Goal: Information Seeking & Learning: Learn about a topic

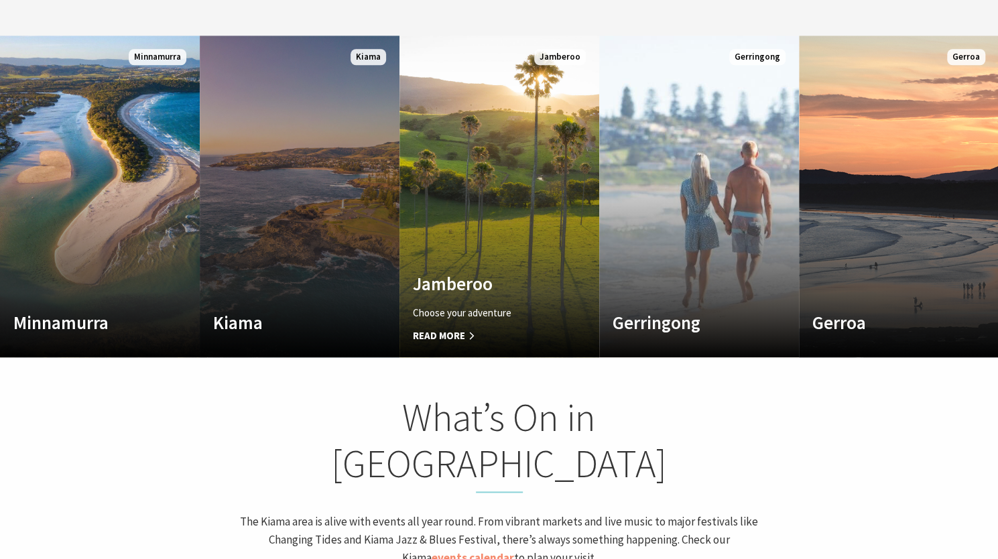
scroll to position [221, 1008]
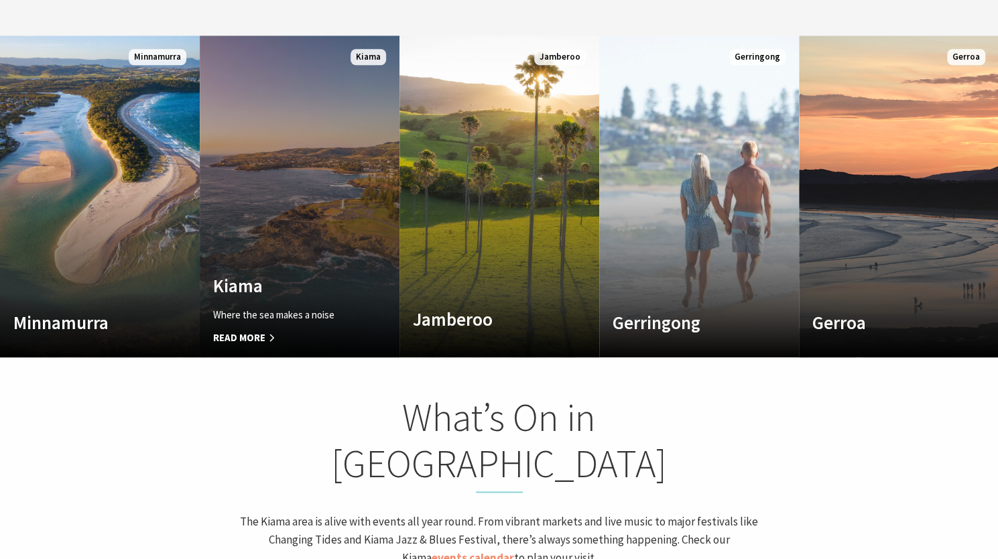
click at [286, 251] on link "Custom Image Used Kiama Where the sea makes a noise Read More Kiama" at bounding box center [300, 197] width 200 height 322
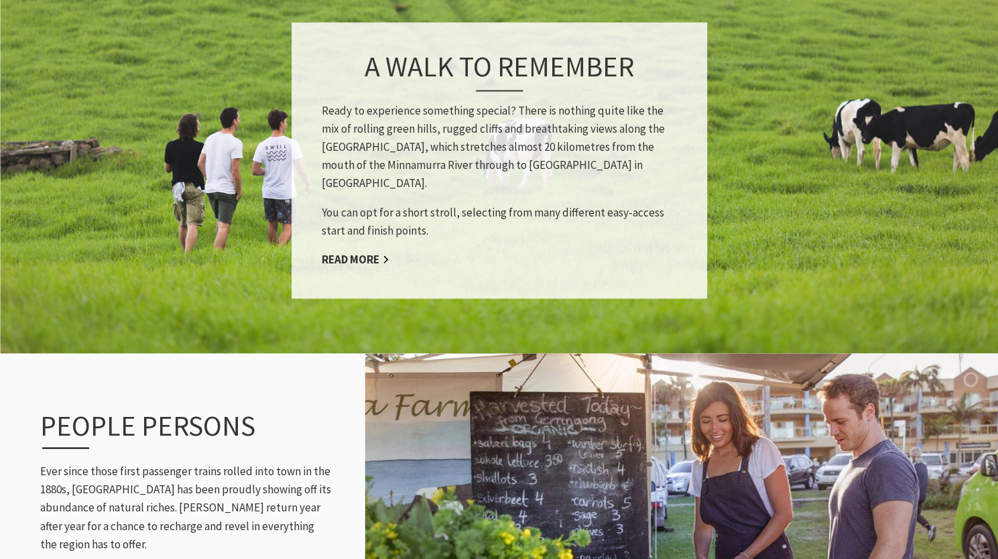
scroll to position [7, 7]
drag, startPoint x: 404, startPoint y: 156, endPoint x: 595, endPoint y: 156, distance: 191.1
click at [595, 156] on p "Ready to experience something special? There is nothing quite like the mix of r…" at bounding box center [499, 146] width 355 height 91
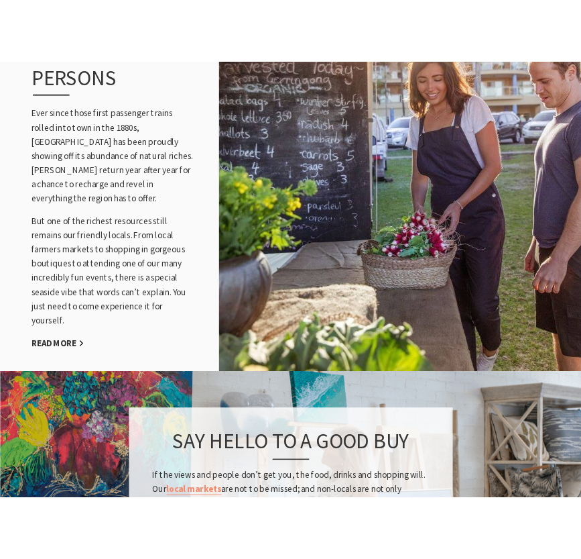
scroll to position [2052, 0]
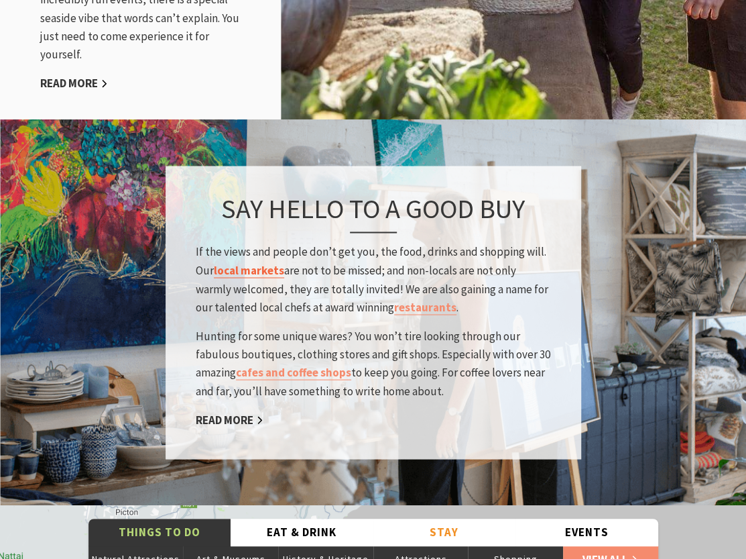
click at [247, 263] on link "local markets" at bounding box center [249, 270] width 70 height 15
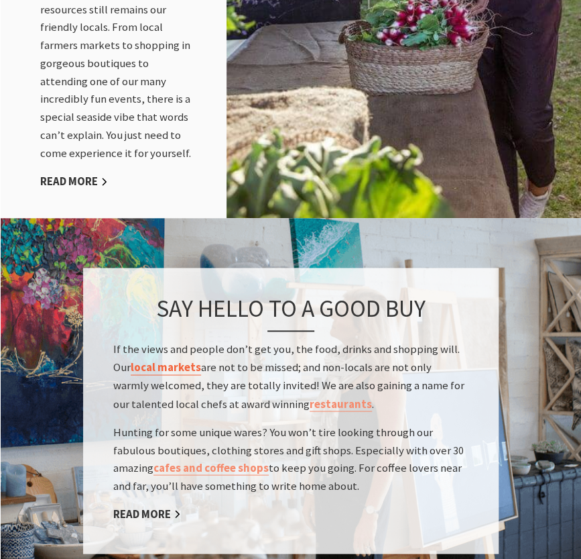
scroll to position [335, 593]
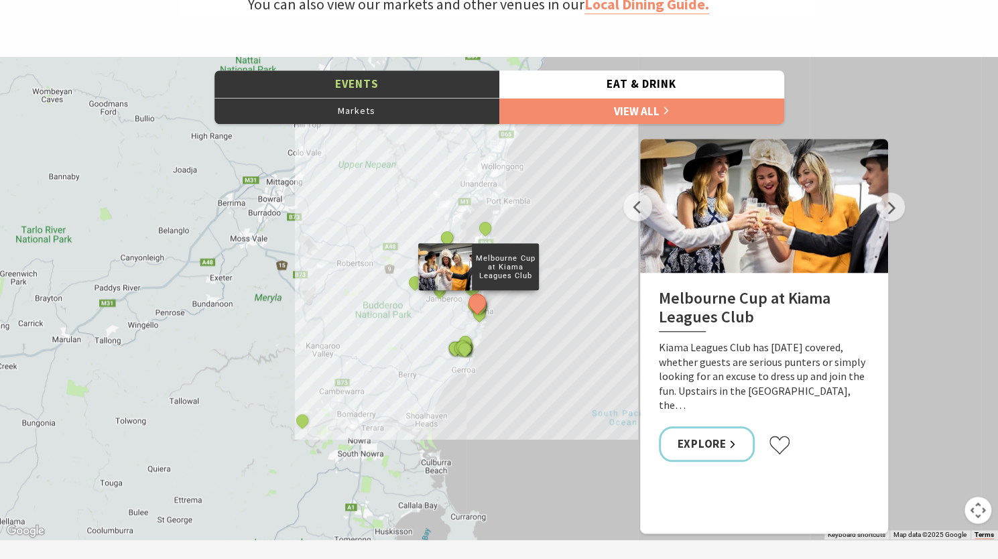
scroll to position [660, 0]
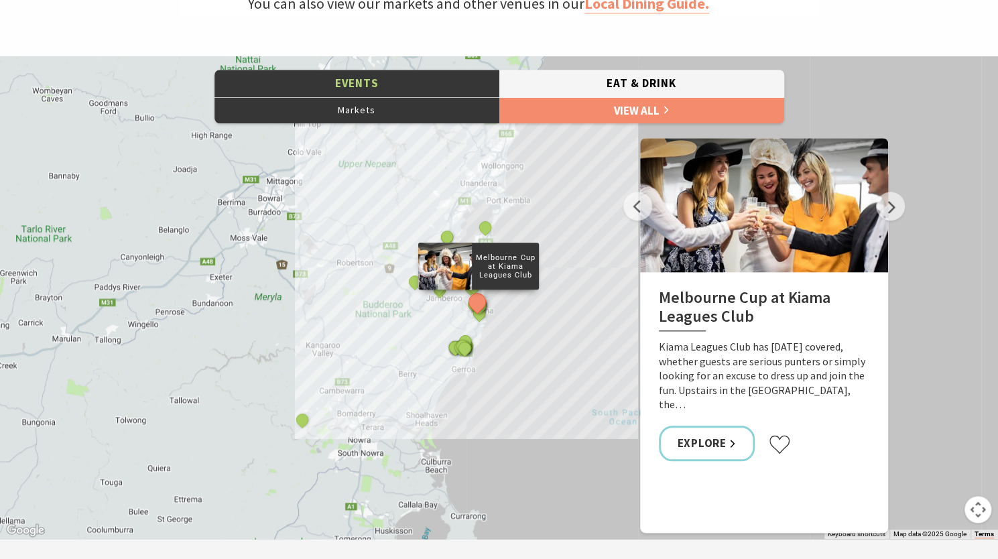
click at [566, 83] on button "Eat & Drink" at bounding box center [642, 83] width 285 height 27
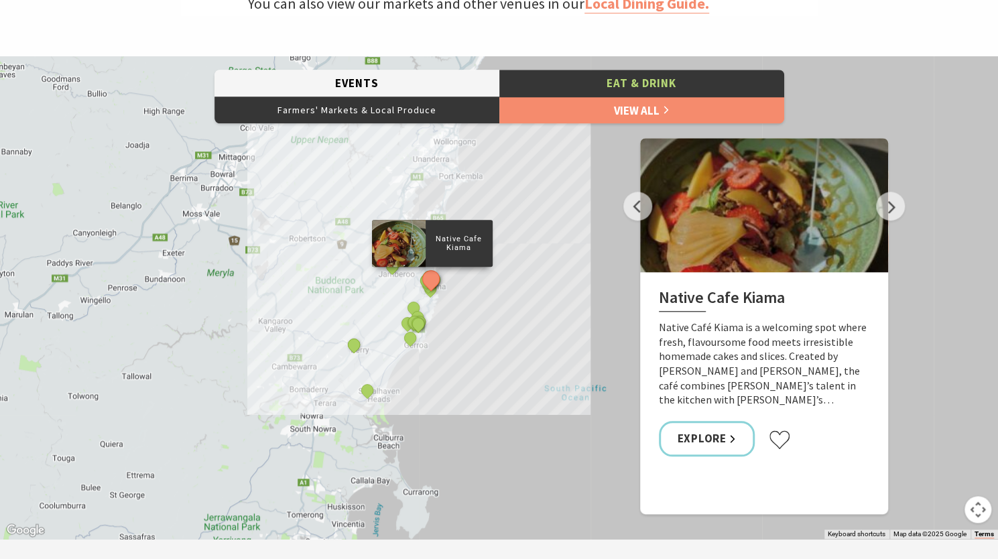
click at [440, 81] on button "Events" at bounding box center [357, 83] width 285 height 27
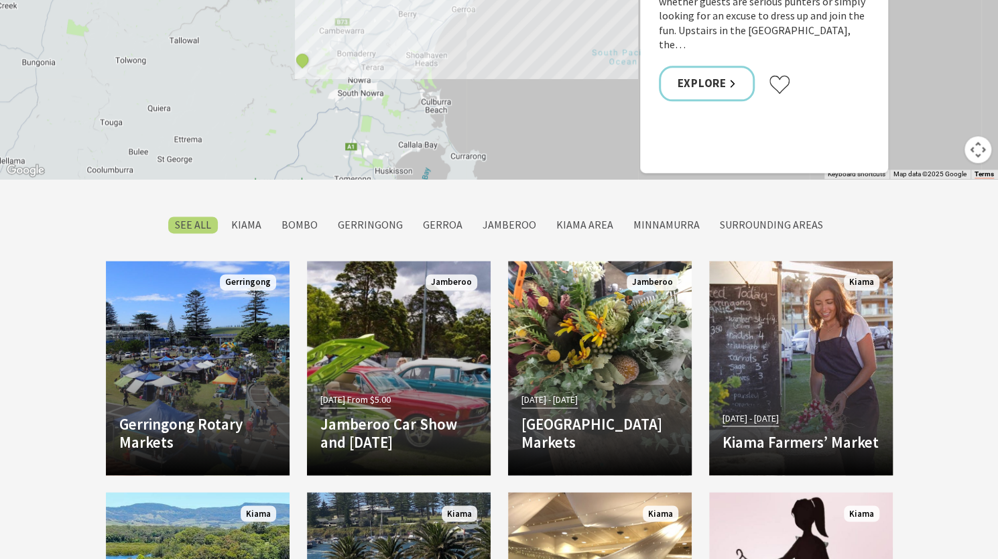
scroll to position [1062, 0]
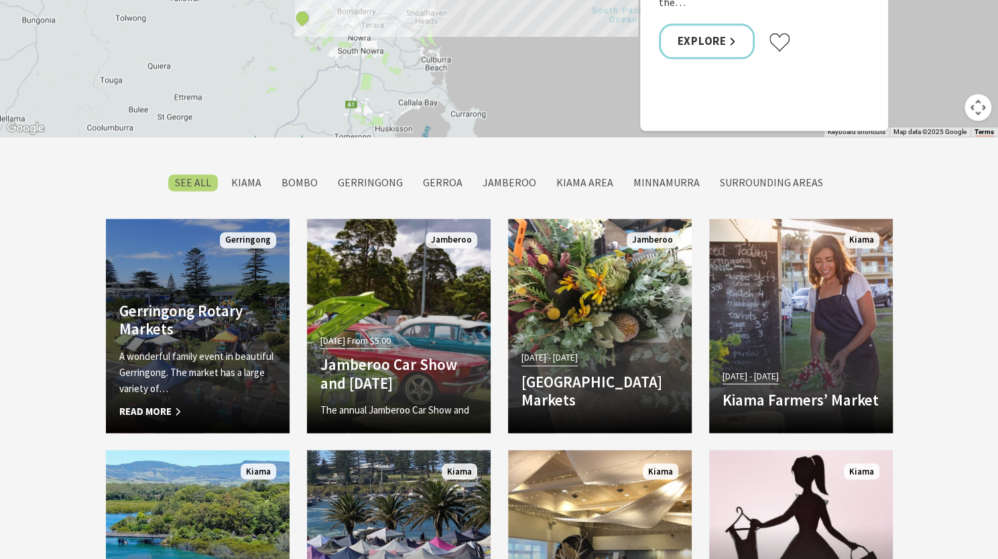
click at [223, 327] on h4 "Gerringong Rotary Markets" at bounding box center [197, 320] width 157 height 37
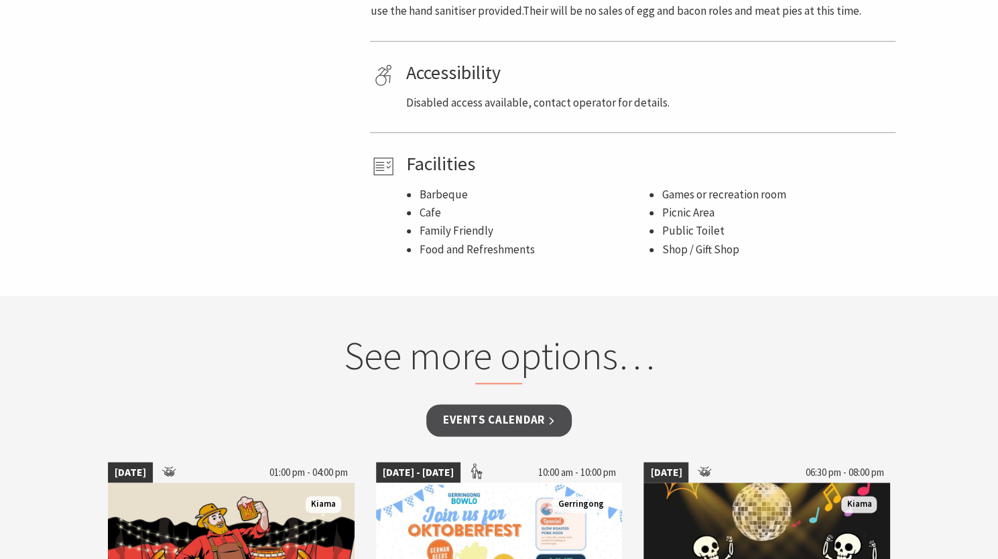
scroll to position [601, 0]
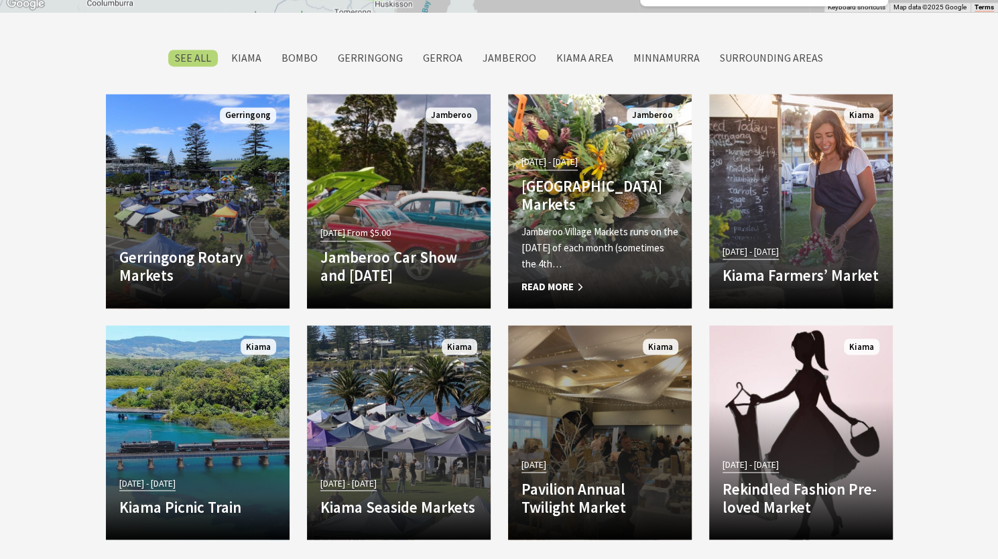
scroll to position [288, 1015]
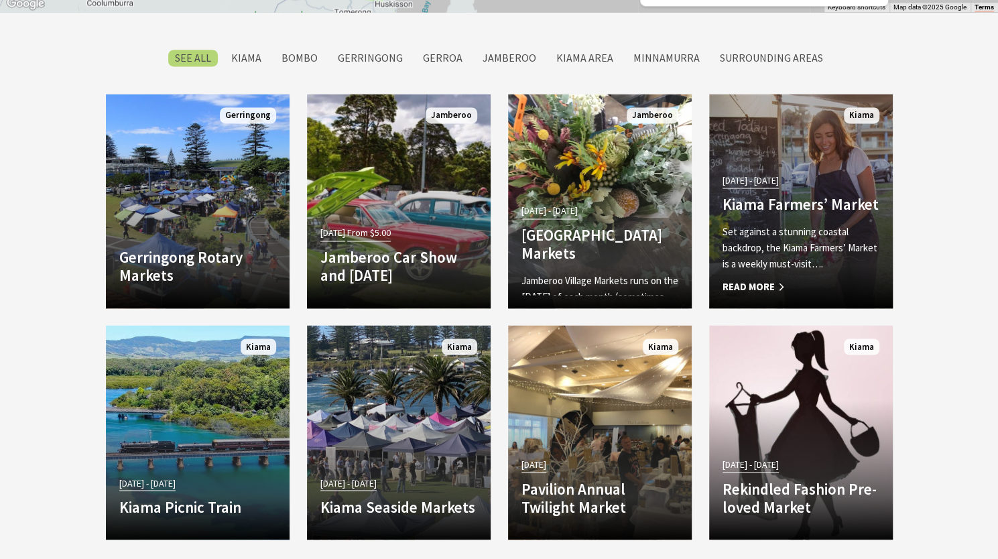
click at [802, 226] on p "Set against a stunning coastal backdrop, the Kiama Farmers’ Market is a weekly …" at bounding box center [801, 248] width 157 height 48
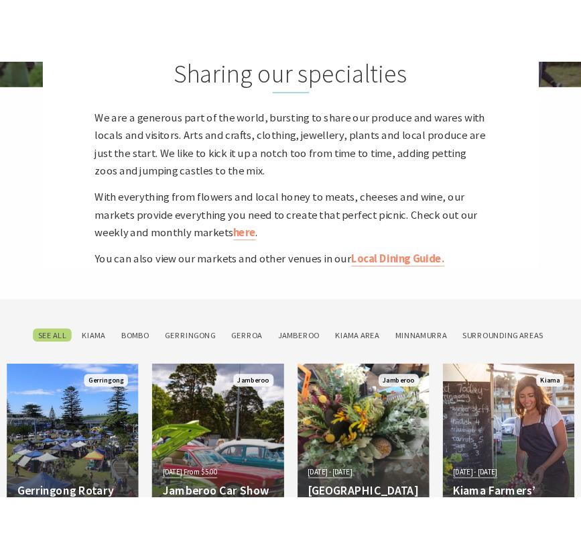
scroll to position [444, 762]
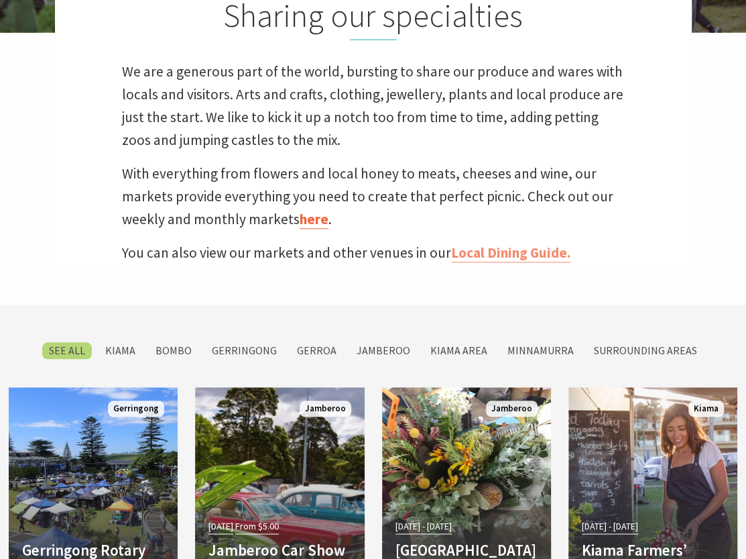
click at [306, 225] on link "here" at bounding box center [314, 219] width 29 height 19
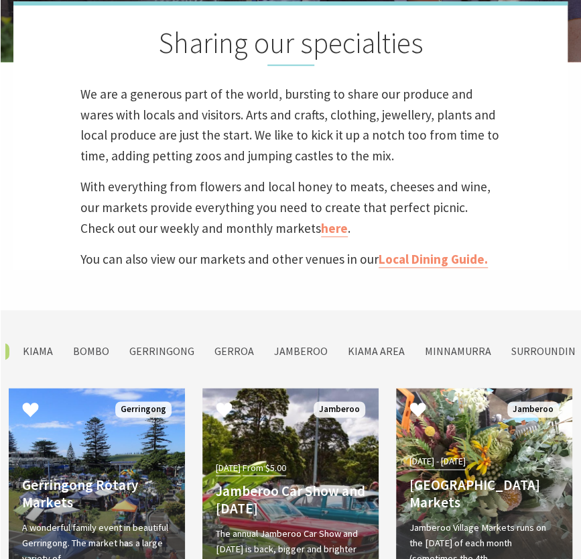
scroll to position [0, 0]
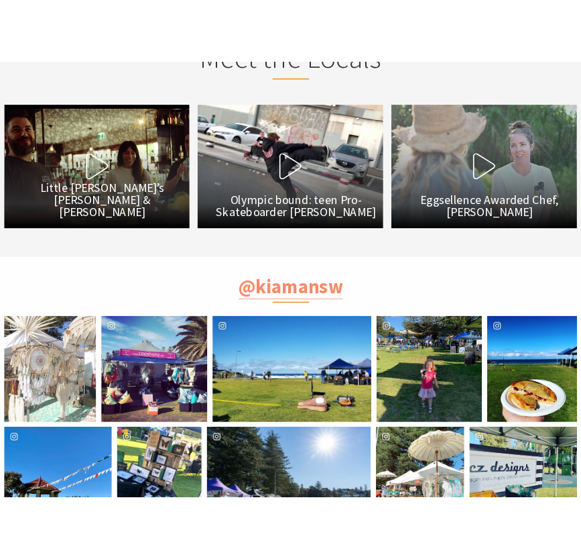
scroll to position [2168, 0]
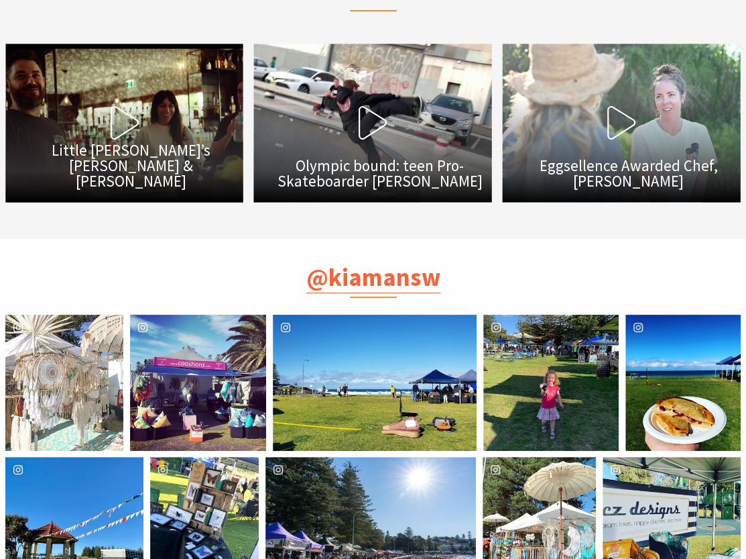
click at [372, 283] on link "@kiamansw" at bounding box center [373, 278] width 134 height 32
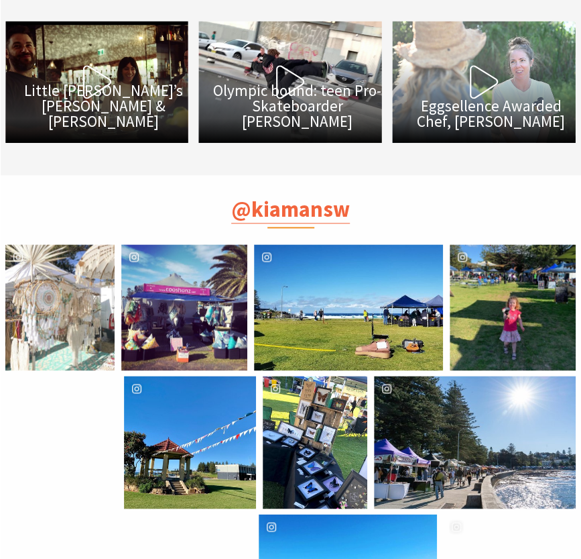
scroll to position [468, 597]
